Goal: Task Accomplishment & Management: Manage account settings

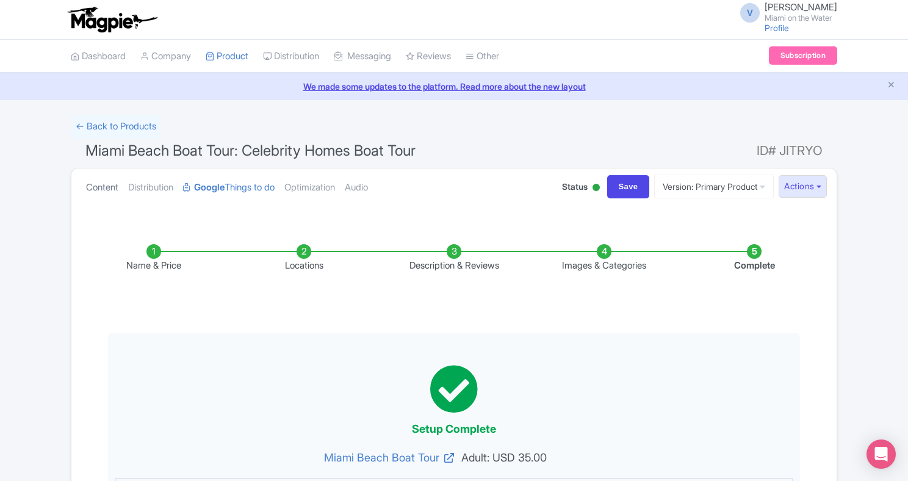
click at [98, 188] on link "Content" at bounding box center [102, 187] width 32 height 38
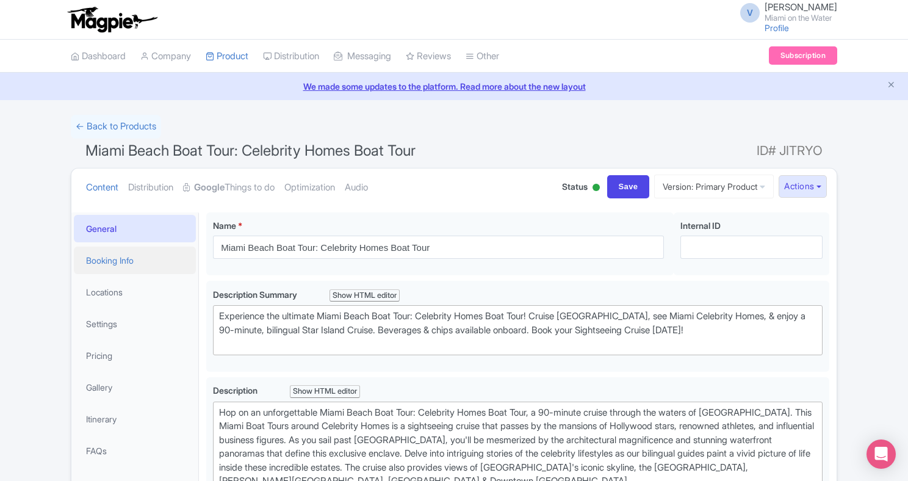
click at [147, 257] on link "Booking Info" at bounding box center [135, 260] width 122 height 27
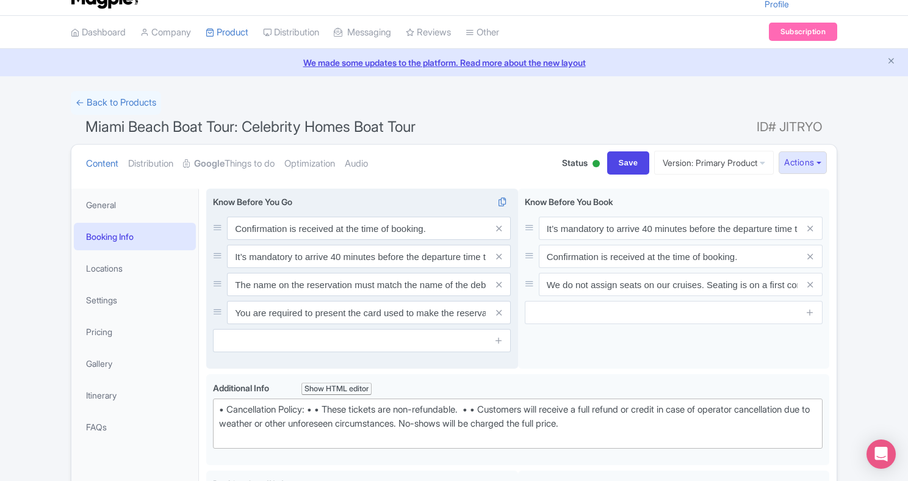
scroll to position [30, 0]
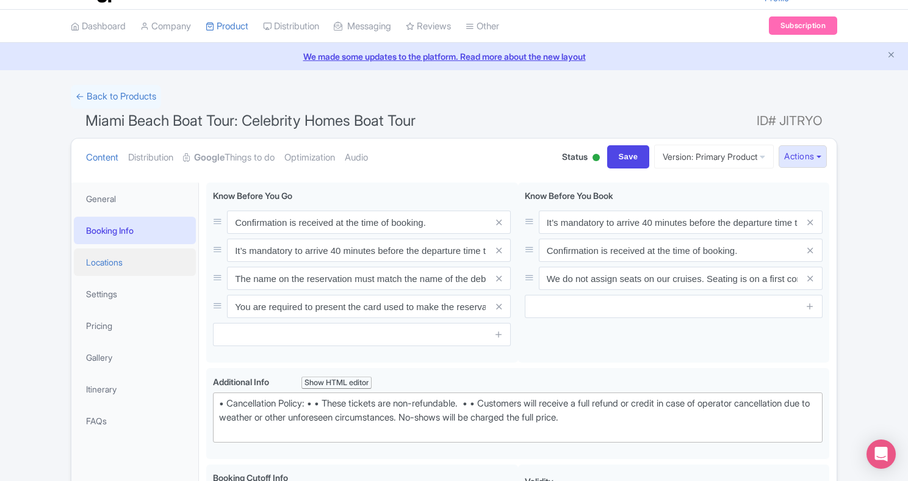
click at [154, 263] on link "Locations" at bounding box center [135, 261] width 122 height 27
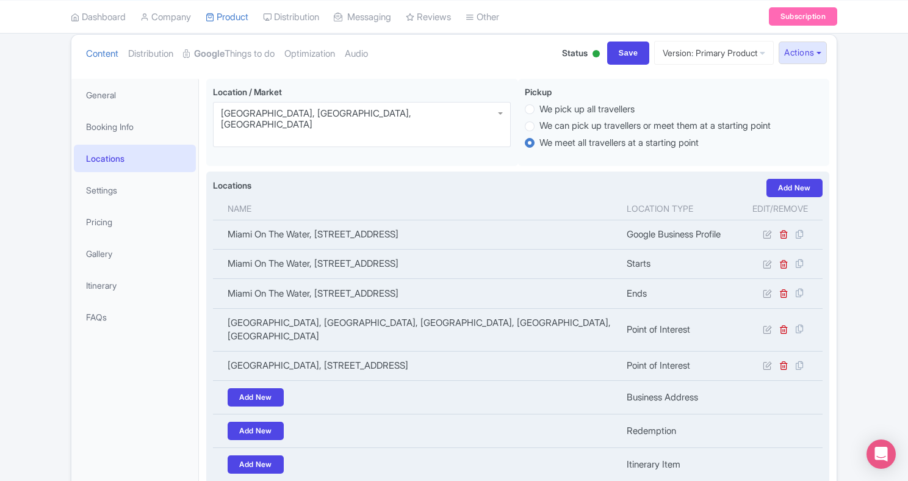
scroll to position [140, 0]
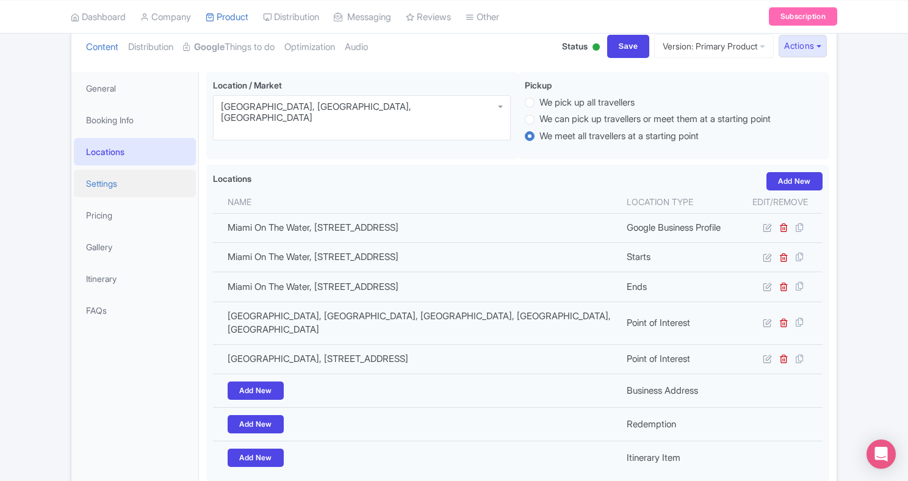
click at [132, 187] on link "Settings" at bounding box center [135, 183] width 122 height 27
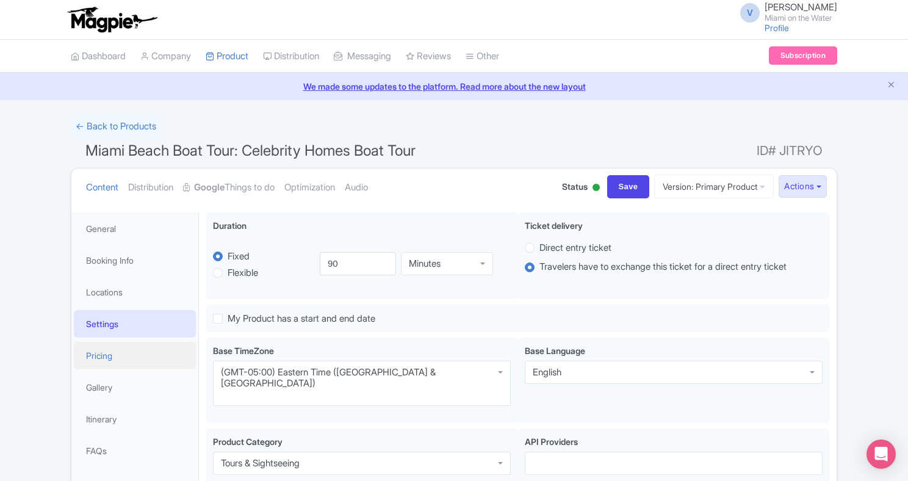
scroll to position [0, 0]
click at [152, 359] on link "Pricing" at bounding box center [135, 355] width 122 height 27
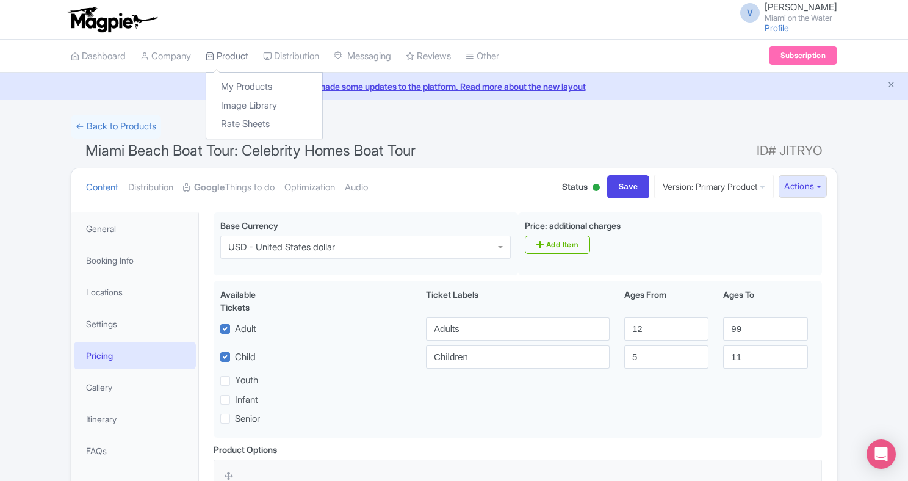
click at [234, 55] on link "Product" at bounding box center [227, 57] width 43 height 34
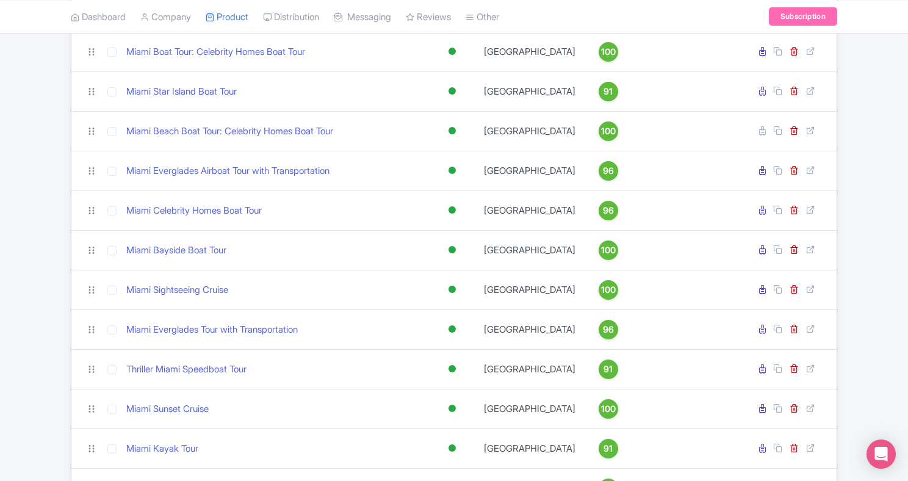
scroll to position [512, 0]
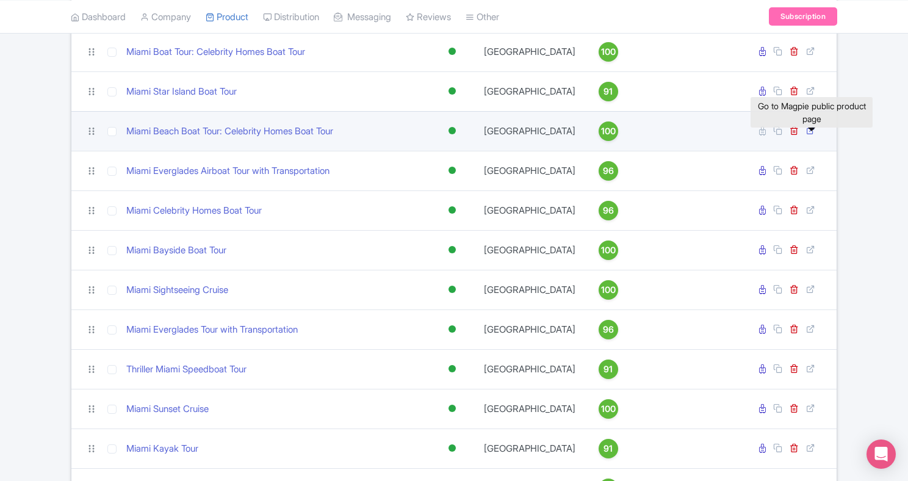
click at [811, 135] on icon at bounding box center [810, 130] width 9 height 9
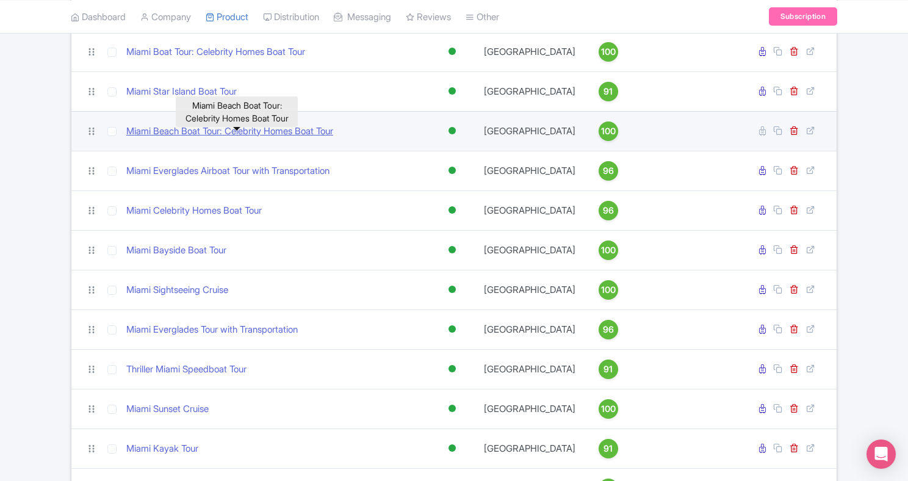
click at [307, 138] on link "Miami Beach Boat Tour: Celebrity Homes Boat Tour" at bounding box center [229, 132] width 207 height 14
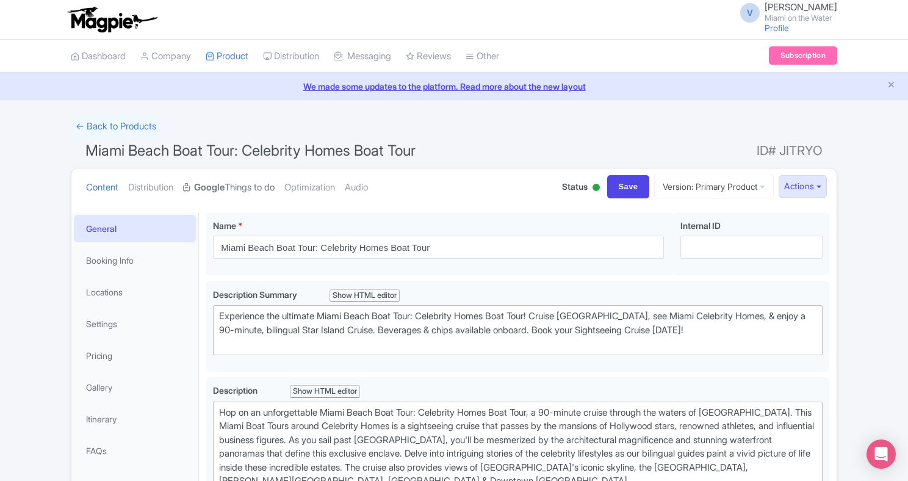
click at [225, 183] on strong "Google" at bounding box center [209, 188] width 31 height 14
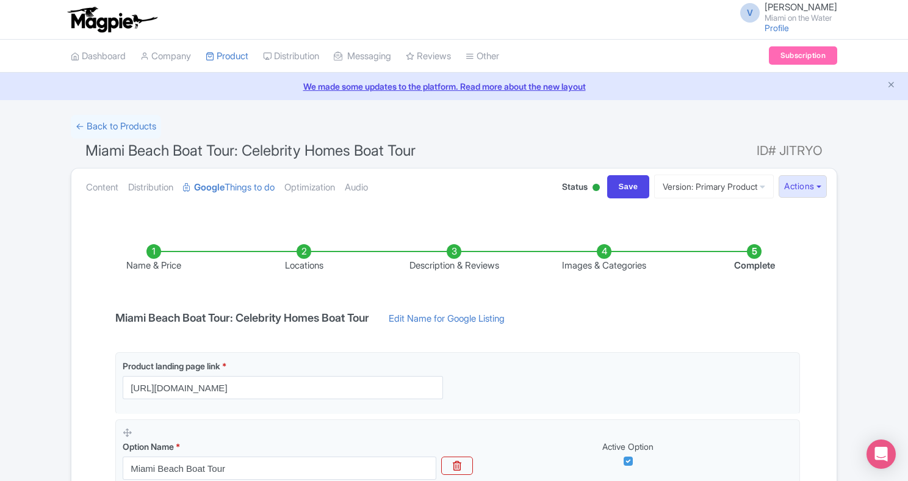
click at [588, 259] on li "Images & Categories" at bounding box center [604, 258] width 150 height 29
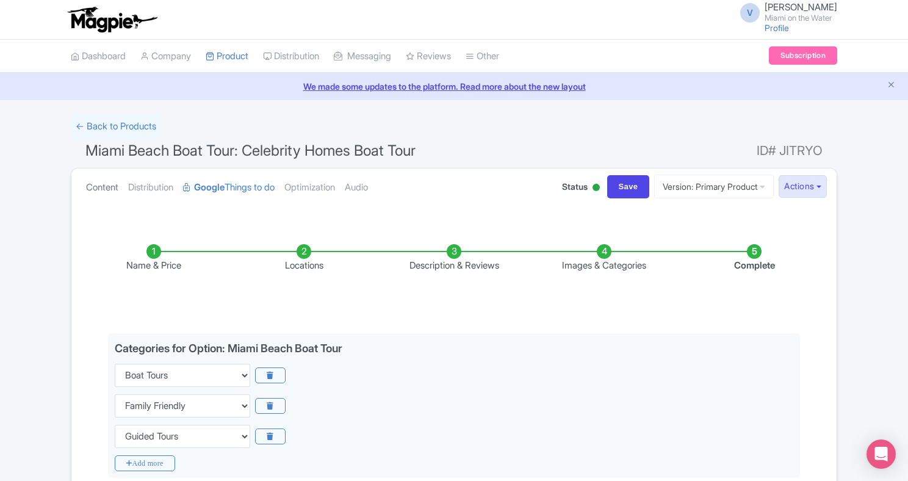
click at [93, 181] on link "Content" at bounding box center [102, 187] width 32 height 38
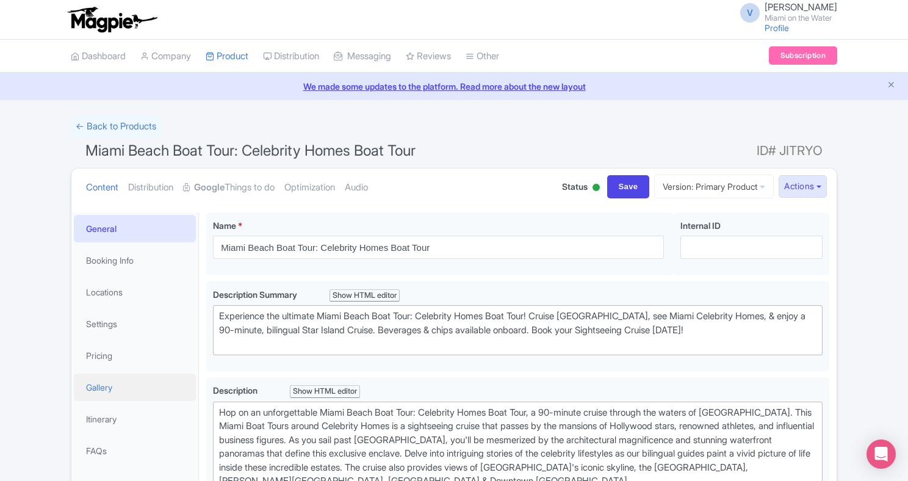
click at [121, 386] on link "Gallery" at bounding box center [135, 387] width 122 height 27
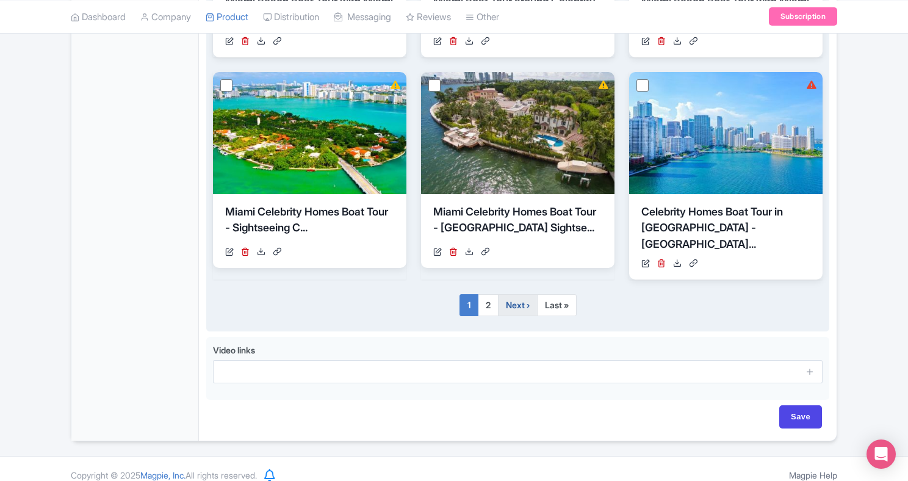
scroll to position [842, 0]
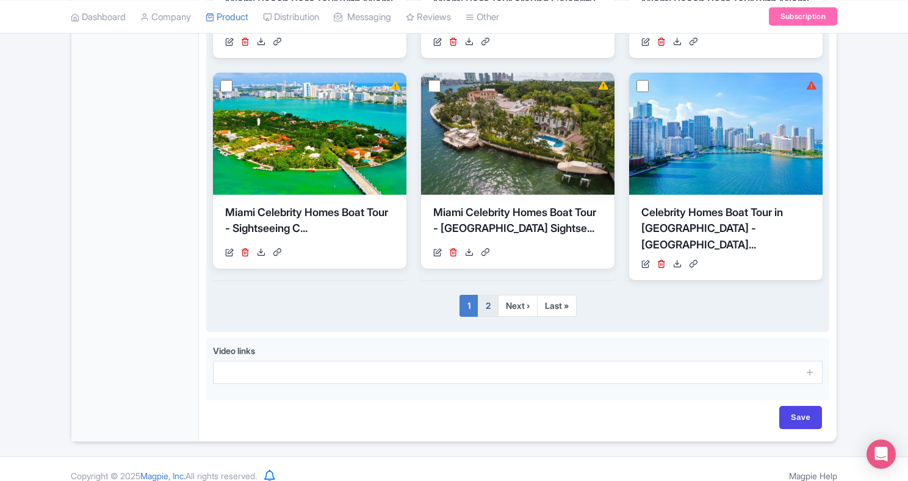
click at [491, 295] on link "2" at bounding box center [488, 306] width 21 height 22
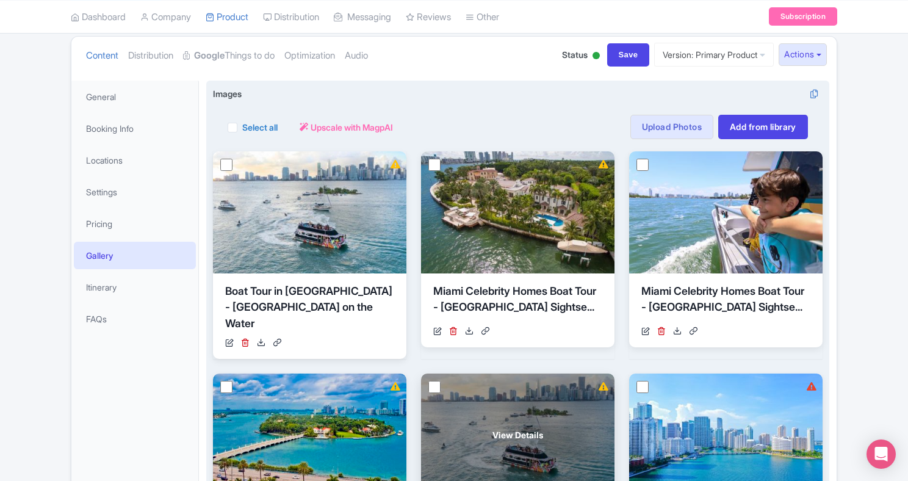
scroll to position [89, 0]
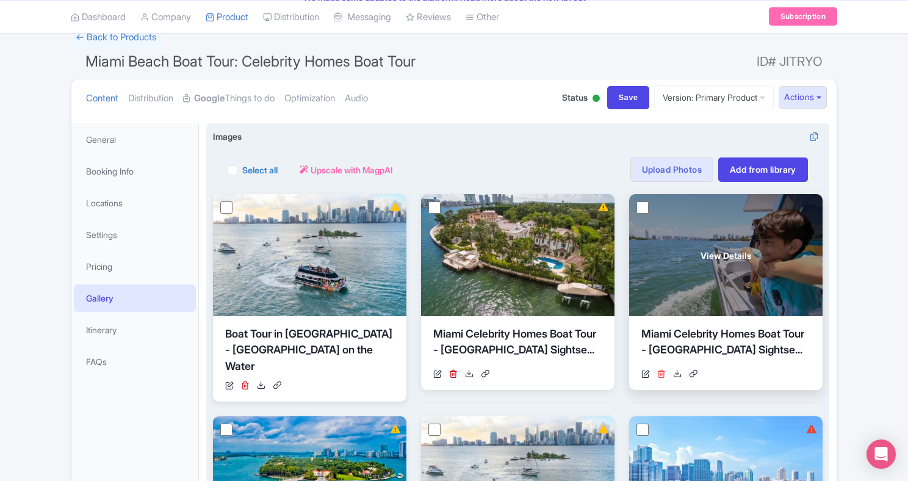
click at [660, 374] on icon at bounding box center [661, 373] width 9 height 9
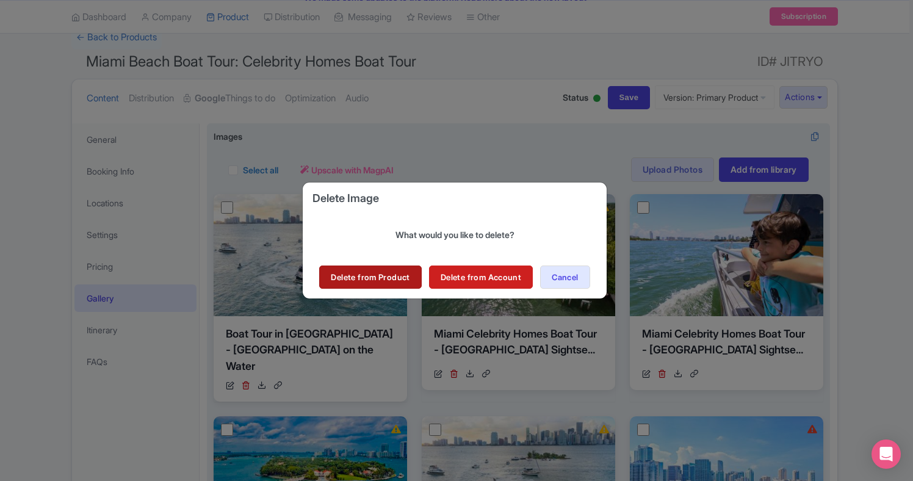
click at [402, 276] on link "Delete from Product" at bounding box center [370, 276] width 102 height 23
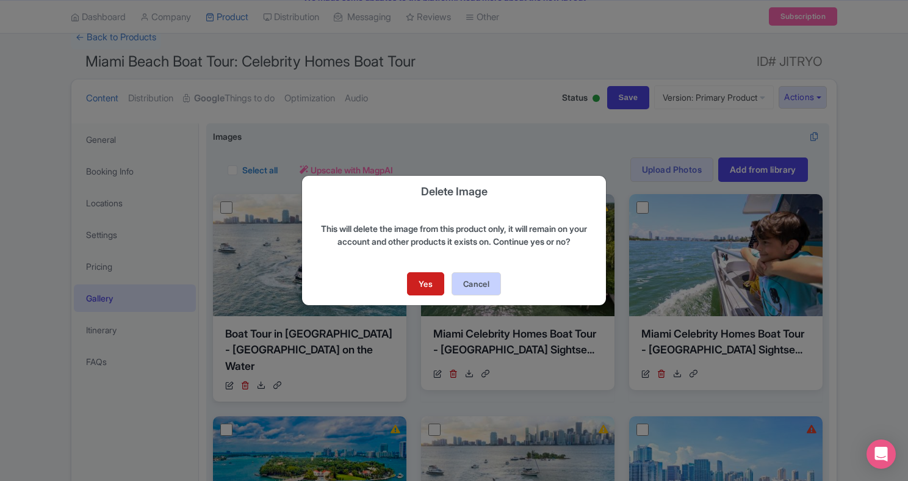
click at [478, 286] on button "Cancel" at bounding box center [476, 283] width 49 height 23
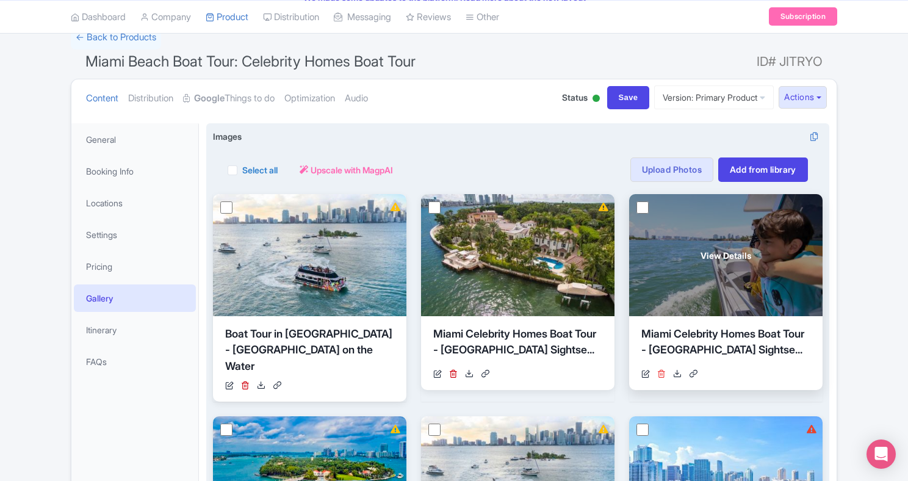
click at [658, 374] on icon at bounding box center [661, 373] width 9 height 9
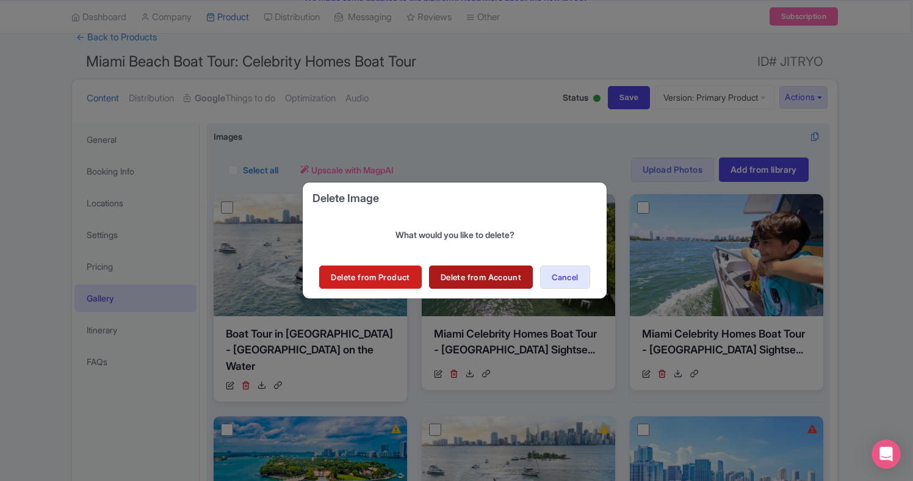
click at [500, 280] on link "Delete from Account" at bounding box center [481, 276] width 104 height 23
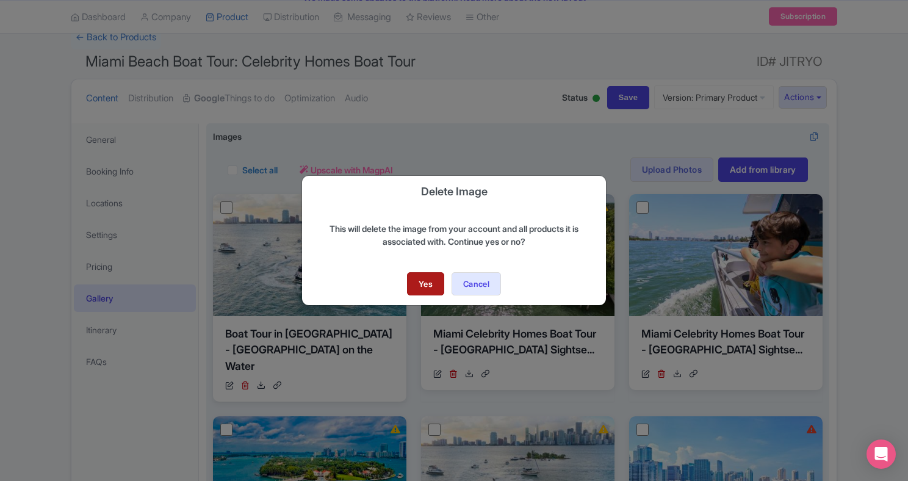
click at [419, 275] on link "Yes" at bounding box center [425, 283] width 37 height 23
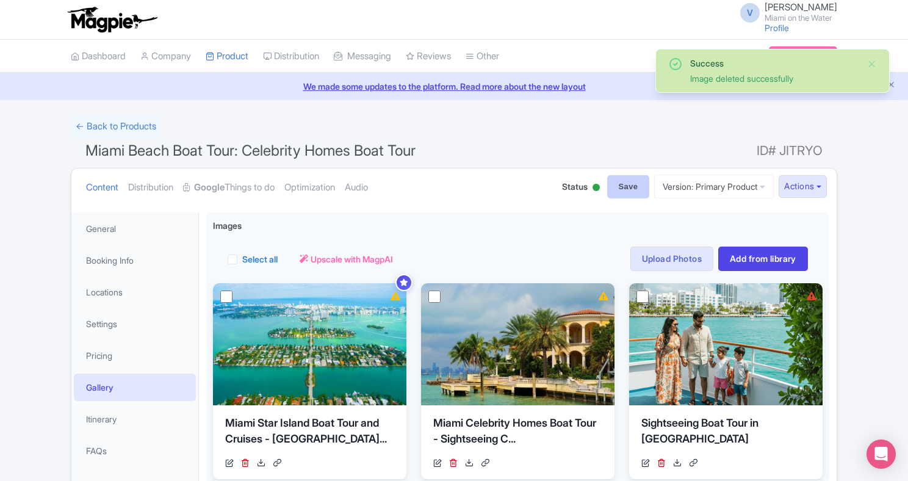
click at [613, 190] on input "Save" at bounding box center [628, 186] width 43 height 23
type input "Saving..."
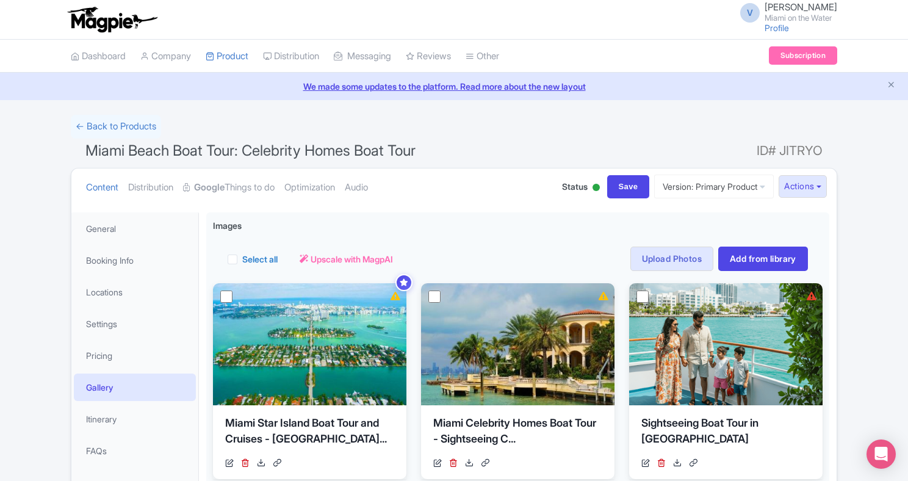
scroll to position [52, 0]
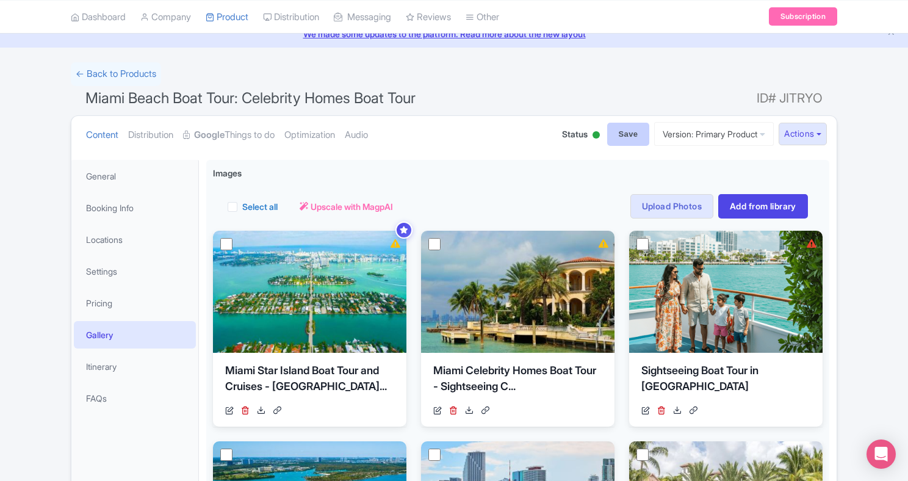
click at [610, 140] on input "Save" at bounding box center [628, 134] width 43 height 23
type input "Saving..."
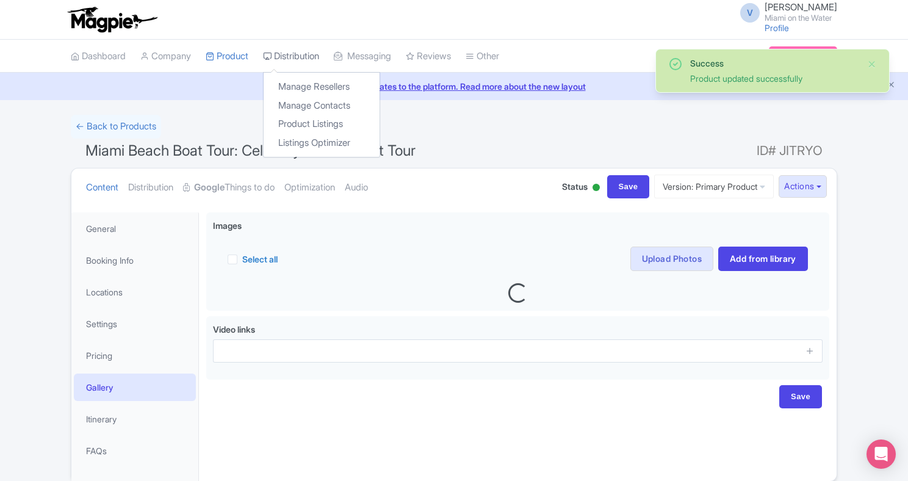
click at [292, 62] on link "Distribution" at bounding box center [291, 57] width 56 height 34
